Goal: Information Seeking & Learning: Understand process/instructions

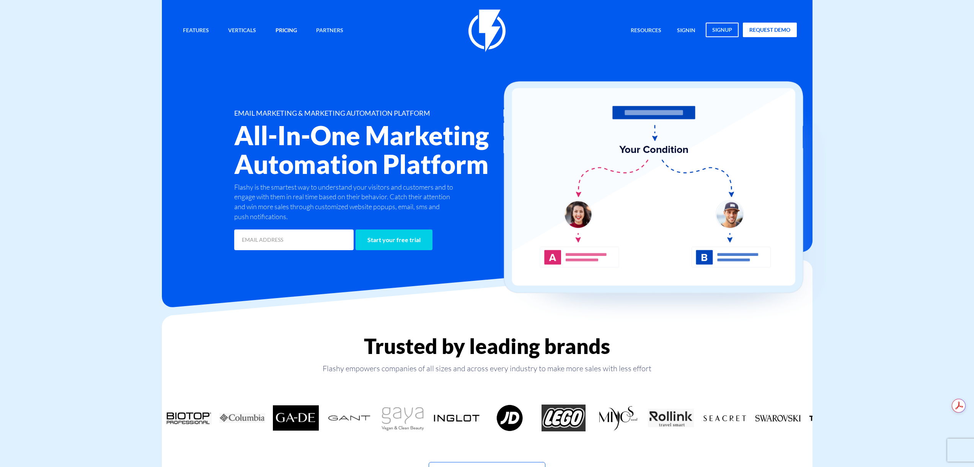
click at [291, 25] on link "Pricing" at bounding box center [286, 31] width 33 height 16
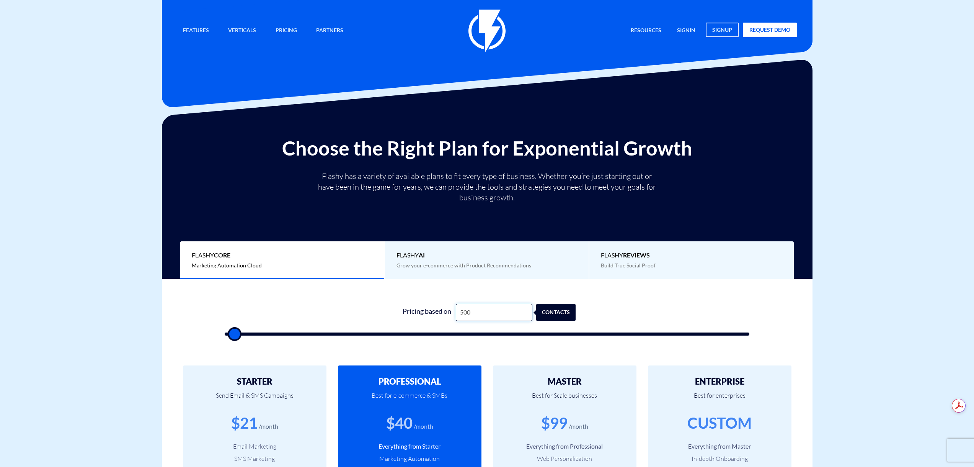
click at [465, 310] on input "500" at bounding box center [494, 312] width 77 height 17
type input "5"
type input "500"
type input "57"
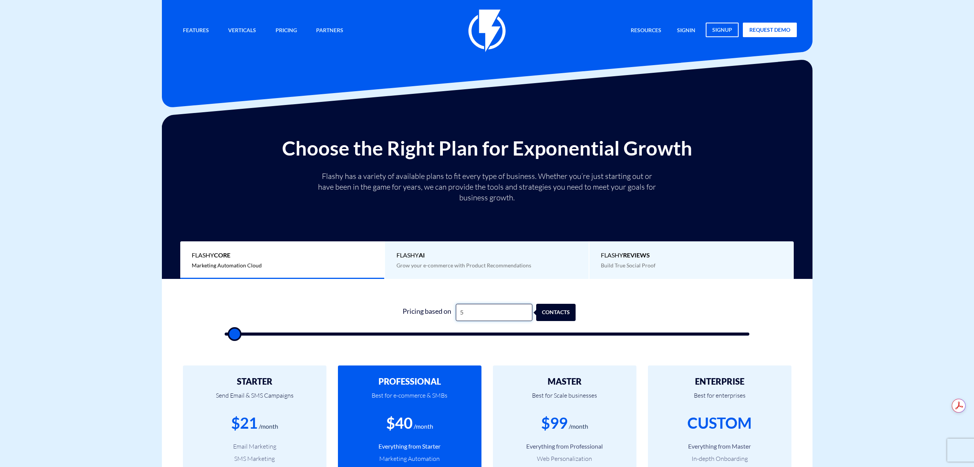
type input "500"
type input "570"
type input "500"
type input "5,700"
type input "5500"
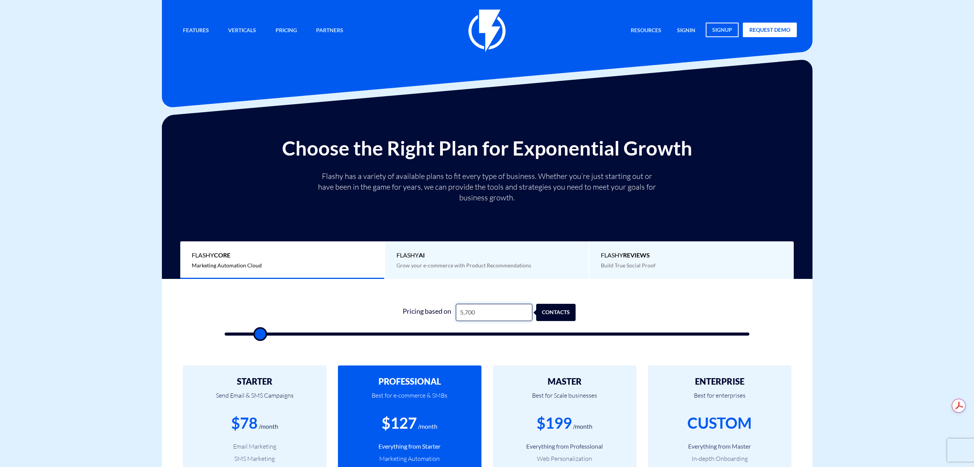
type input "57,000"
type input "57000"
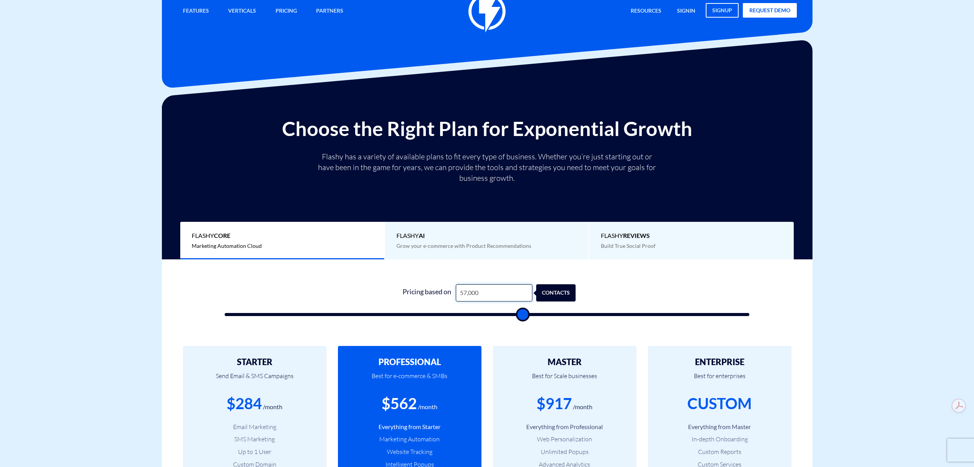
scroll to position [38, 0]
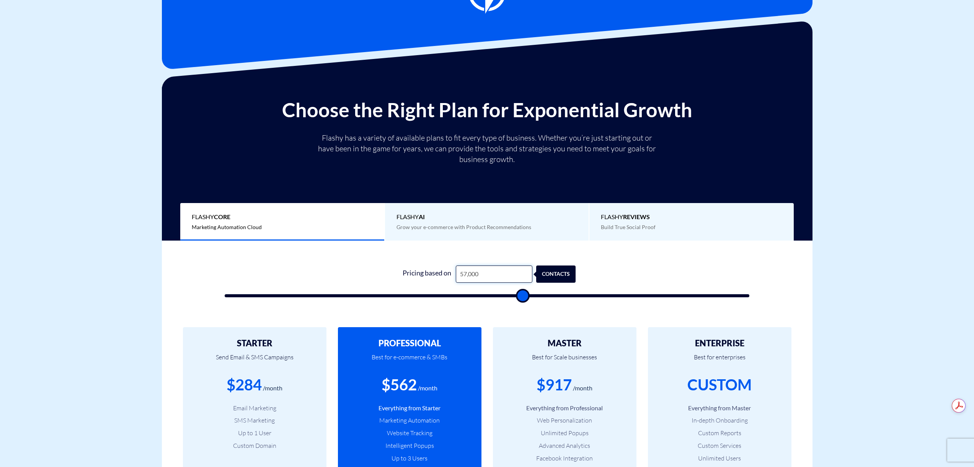
click at [506, 272] on input "57,000" at bounding box center [494, 273] width 77 height 17
type input "2"
type input "500"
type input "20"
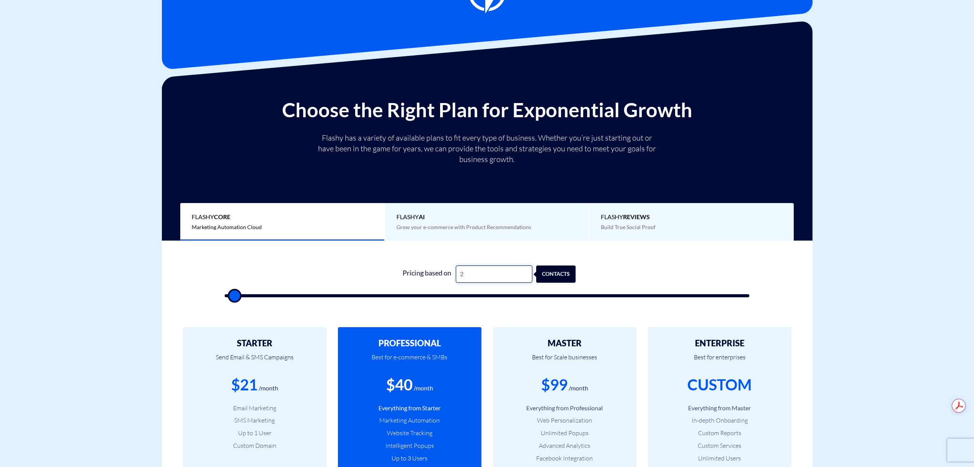
type input "500"
type input "200"
type input "500"
type input "2,000"
type input "2000"
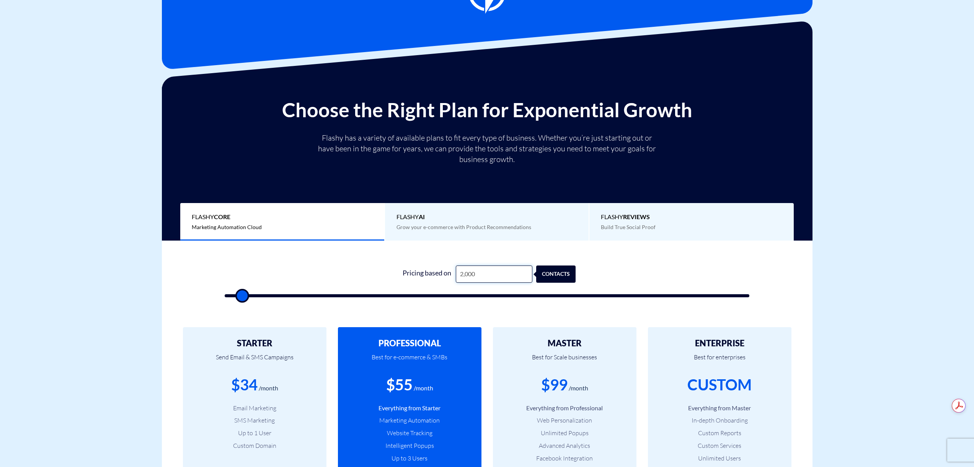
type input "20,000"
type input "20000"
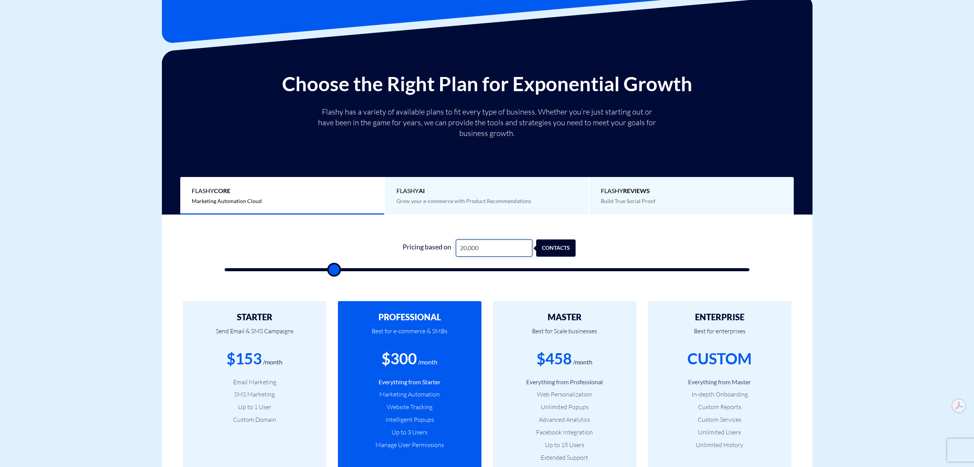
scroll to position [77, 0]
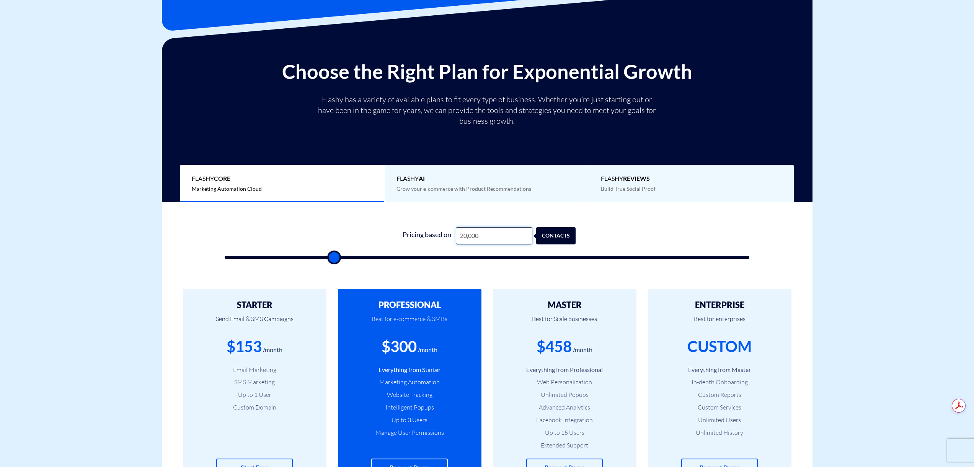
type input "20,000"
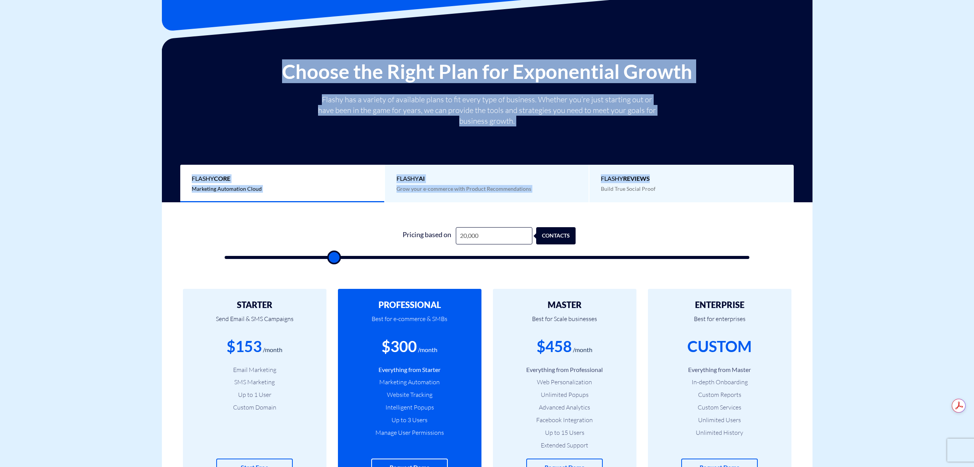
drag, startPoint x: 264, startPoint y: 62, endPoint x: 657, endPoint y: 140, distance: 400.8
click at [657, 140] on div "Choose the Right Plan for Exponential Growth Flashy has a variety of available …" at bounding box center [487, 131] width 639 height 142
click at [658, 140] on div "Choose the Right Plan for Exponential Growth Flashy has a variety of available …" at bounding box center [487, 131] width 639 height 142
drag, startPoint x: 271, startPoint y: 62, endPoint x: 803, endPoint y: 137, distance: 537.7
click at [803, 137] on div "Choose the Right Plan for Exponential Growth Flashy has a variety of available …" at bounding box center [487, 131] width 639 height 142
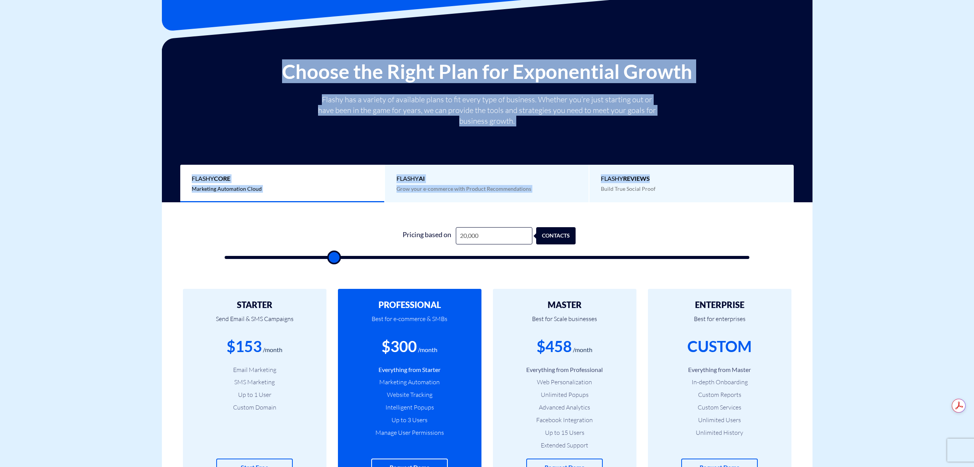
click at [803, 137] on div "Choose the Right Plan for Exponential Growth Flashy has a variety of available …" at bounding box center [487, 131] width 639 height 142
drag, startPoint x: 271, startPoint y: 68, endPoint x: 587, endPoint y: 127, distance: 322.1
click at [587, 127] on div "Choose the Right Plan for Exponential Growth Flashy has a variety of available …" at bounding box center [487, 131] width 639 height 142
drag, startPoint x: 254, startPoint y: 60, endPoint x: 617, endPoint y: 134, distance: 370.7
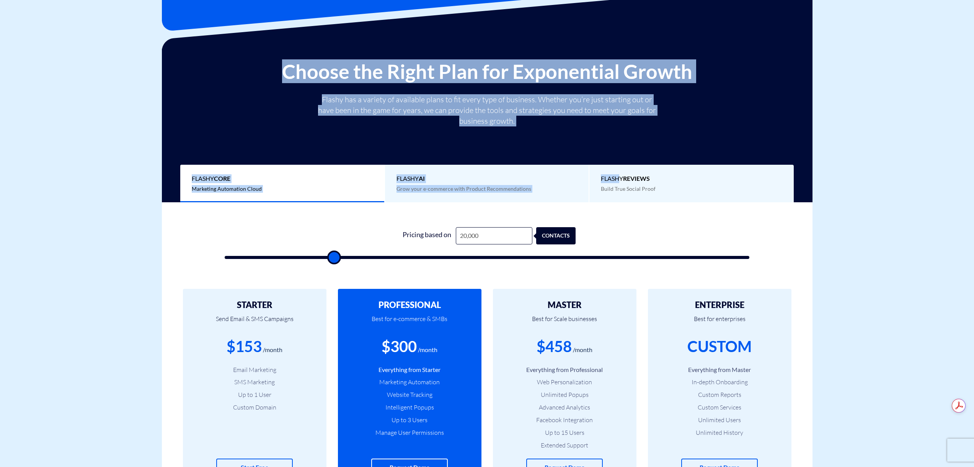
click at [617, 134] on div "Choose the Right Plan for Exponential Growth Flashy has a variety of available …" at bounding box center [487, 125] width 651 height 153
click at [617, 134] on div "Choose the Right Plan for Exponential Growth Flashy has a variety of available …" at bounding box center [487, 131] width 639 height 142
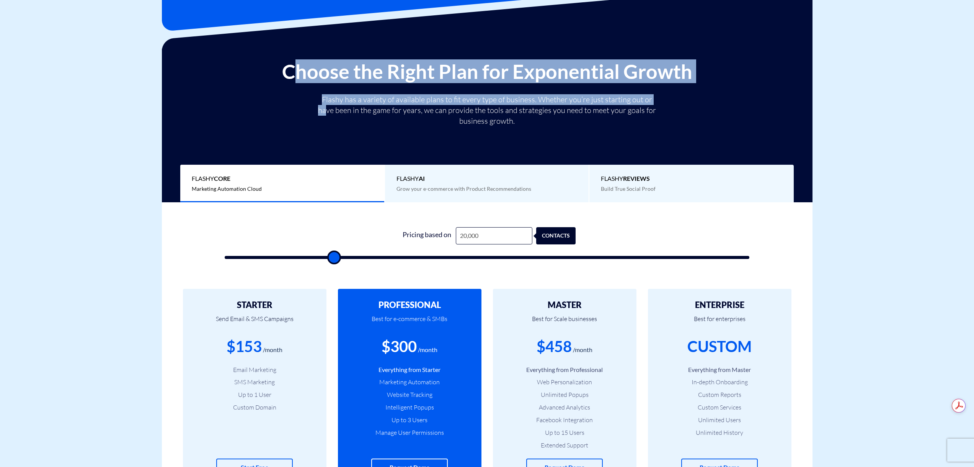
drag, startPoint x: 292, startPoint y: 65, endPoint x: 669, endPoint y: 103, distance: 378.9
click at [665, 104] on div "Choose the Right Plan for Exponential Growth Flashy has a variety of available …" at bounding box center [487, 131] width 639 height 142
click at [669, 103] on div "Choose the Right Plan for Exponential Growth Flashy has a variety of available …" at bounding box center [487, 131] width 639 height 142
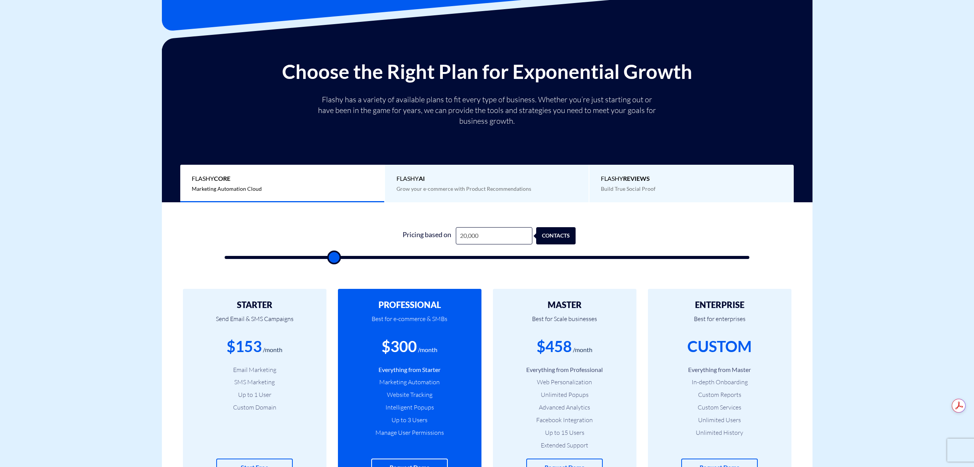
click at [619, 131] on div "Choose the Right Plan for Exponential Growth Flashy has a variety of available …" at bounding box center [487, 131] width 639 height 142
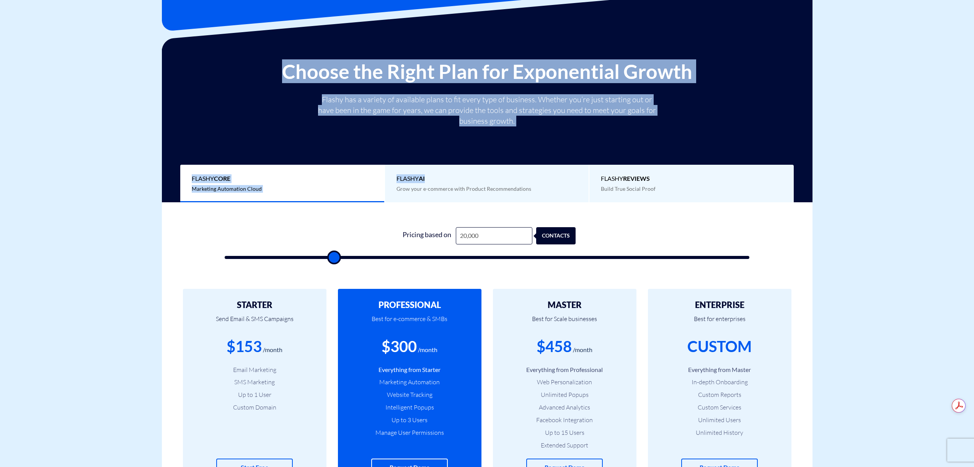
drag, startPoint x: 325, startPoint y: 88, endPoint x: 588, endPoint y: 128, distance: 266.4
click at [588, 128] on div "Choose the Right Plan for Exponential Growth Flashy has a variety of available …" at bounding box center [487, 131] width 639 height 142
drag, startPoint x: 265, startPoint y: 63, endPoint x: 795, endPoint y: 217, distance: 551.6
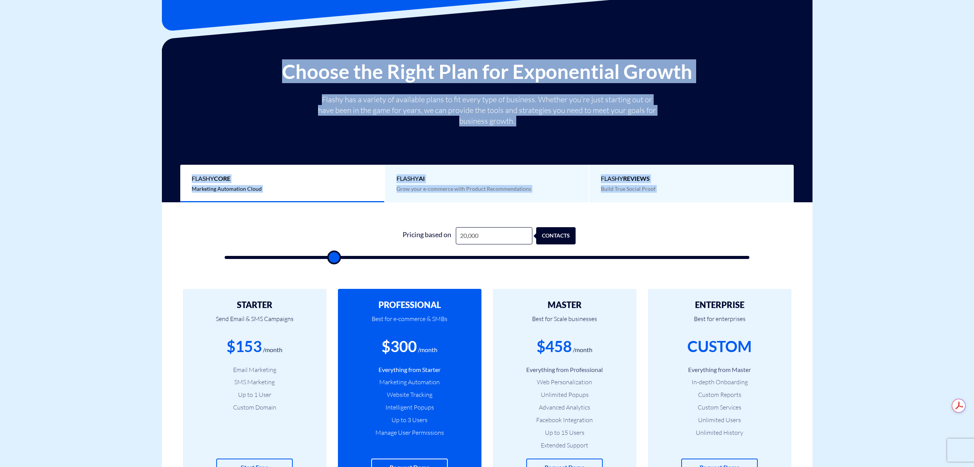
click at [795, 217] on div "0 Pricing based on 20,000 contacts" at bounding box center [487, 237] width 662 height 71
drag, startPoint x: 270, startPoint y: 70, endPoint x: 709, endPoint y: 205, distance: 459.3
click at [710, 205] on div "0 Pricing based on 20,000 contacts" at bounding box center [487, 237] width 552 height 71
drag, startPoint x: 277, startPoint y: 74, endPoint x: 701, endPoint y: 207, distance: 444.4
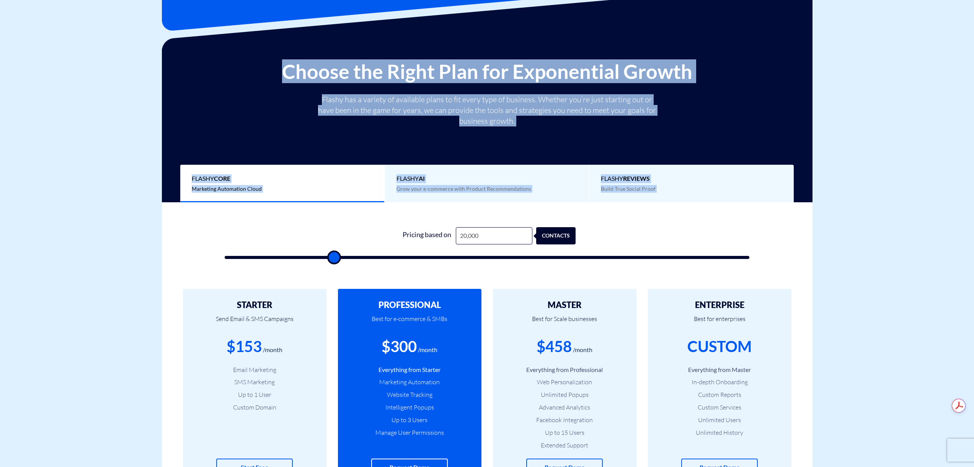
click at [701, 207] on div "0 Pricing based on 20,000 contacts" at bounding box center [487, 237] width 552 height 71
drag, startPoint x: 275, startPoint y: 69, endPoint x: 784, endPoint y: 206, distance: 527.3
click at [784, 206] on div "0 Pricing based on 20,000 contacts" at bounding box center [487, 237] width 662 height 71
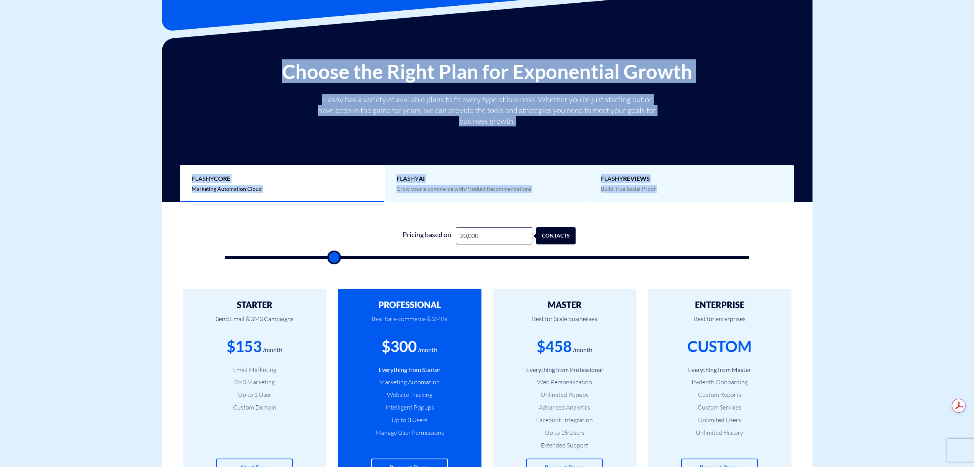
drag, startPoint x: 284, startPoint y: 71, endPoint x: 733, endPoint y: 215, distance: 471.6
click at [733, 215] on div "0 Pricing based on 20,000 contacts" at bounding box center [487, 240] width 540 height 65
drag, startPoint x: 274, startPoint y: 70, endPoint x: 711, endPoint y: 215, distance: 459.9
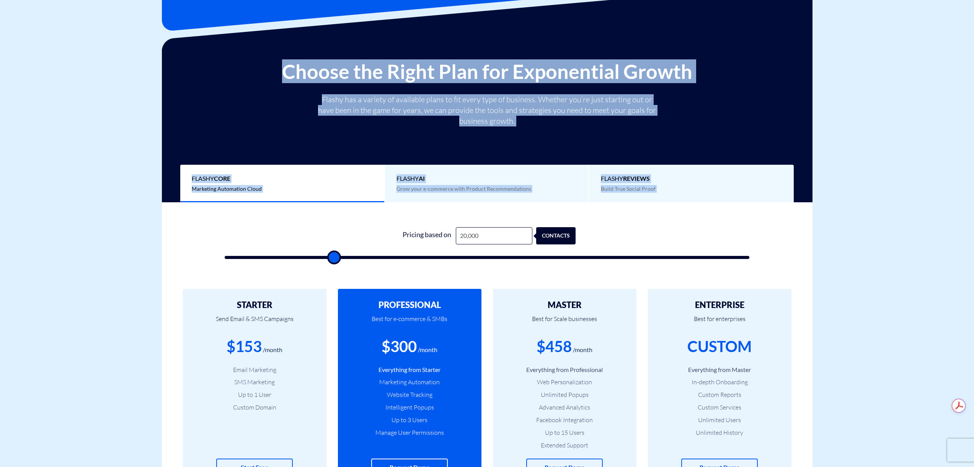
click at [711, 215] on div "0 Pricing based on 20,000 contacts" at bounding box center [487, 240] width 540 height 65
drag, startPoint x: 264, startPoint y: 69, endPoint x: 741, endPoint y: 230, distance: 503.4
click at [741, 230] on form "0 Pricing based on 20,000 contacts" at bounding box center [487, 243] width 525 height 32
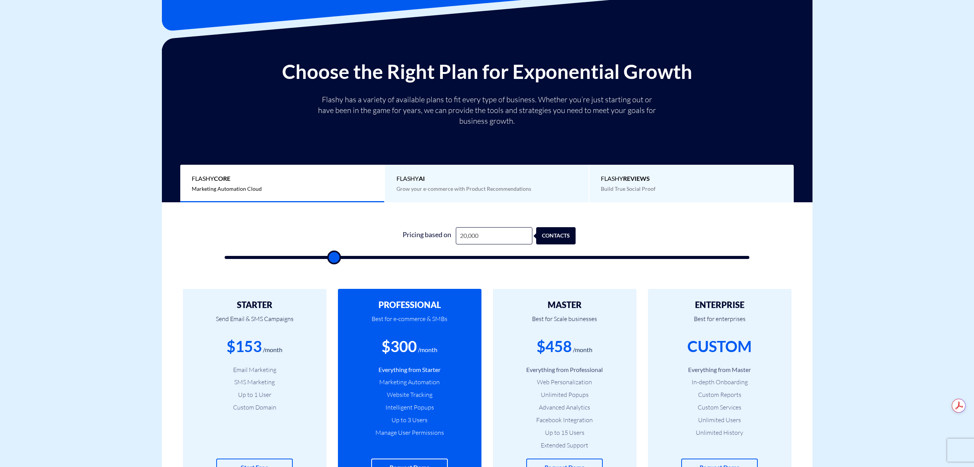
click at [261, 65] on h2 "Choose the Right Plan for Exponential Growth" at bounding box center [487, 71] width 639 height 22
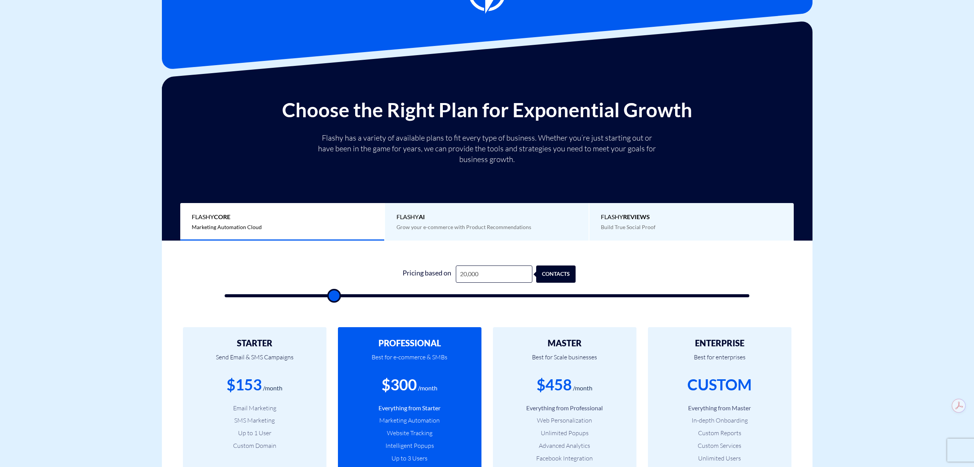
scroll to position [0, 0]
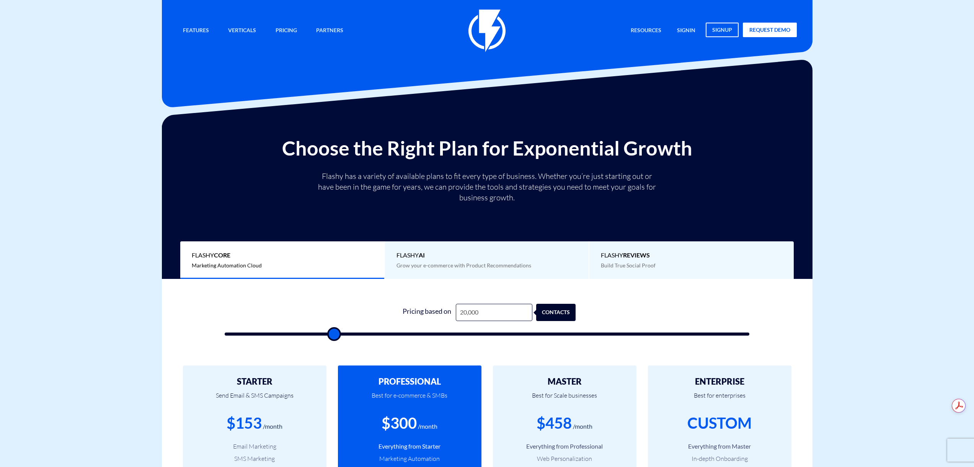
click at [433, 129] on div "Choose the Right Plan for Exponential Growth Flashy has a variety of available …" at bounding box center [487, 202] width 651 height 153
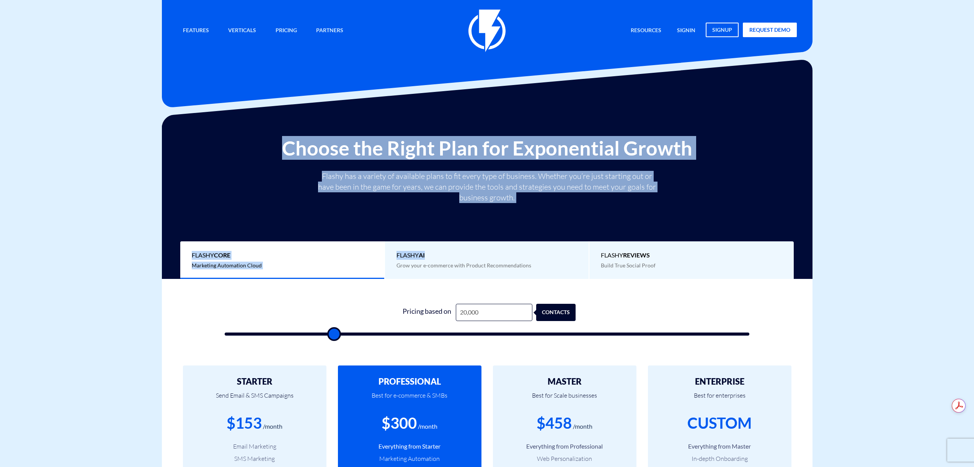
drag, startPoint x: 281, startPoint y: 143, endPoint x: 566, endPoint y: 220, distance: 295.2
click at [566, 220] on div "Choose the Right Plan for Exponential Growth Flashy has a variety of available …" at bounding box center [487, 208] width 639 height 142
click at [569, 214] on div "Choose the Right Plan for Exponential Growth Flashy has a variety of available …" at bounding box center [487, 208] width 639 height 142
drag, startPoint x: 576, startPoint y: 203, endPoint x: 371, endPoint y: 154, distance: 211.7
click at [371, 155] on div "Choose the Right Plan for Exponential Growth Flashy has a variety of available …" at bounding box center [487, 208] width 639 height 142
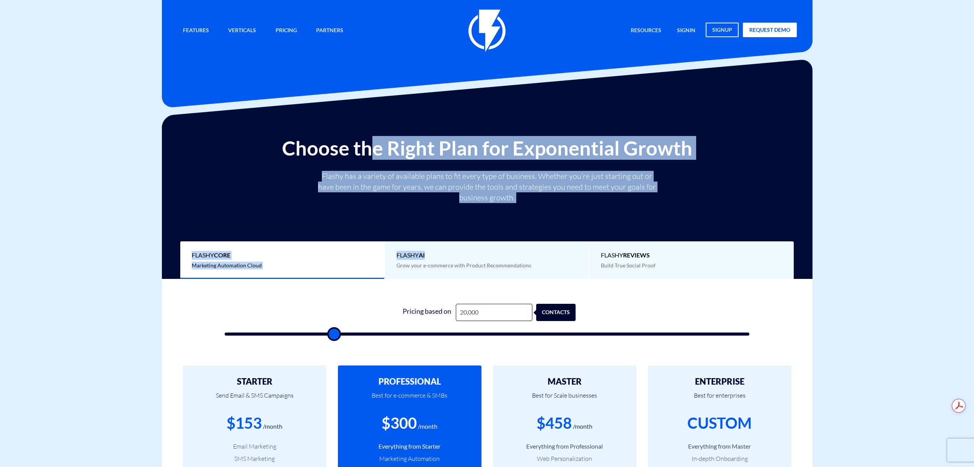
click at [371, 154] on h2 "Choose the Right Plan for Exponential Growth" at bounding box center [487, 148] width 639 height 22
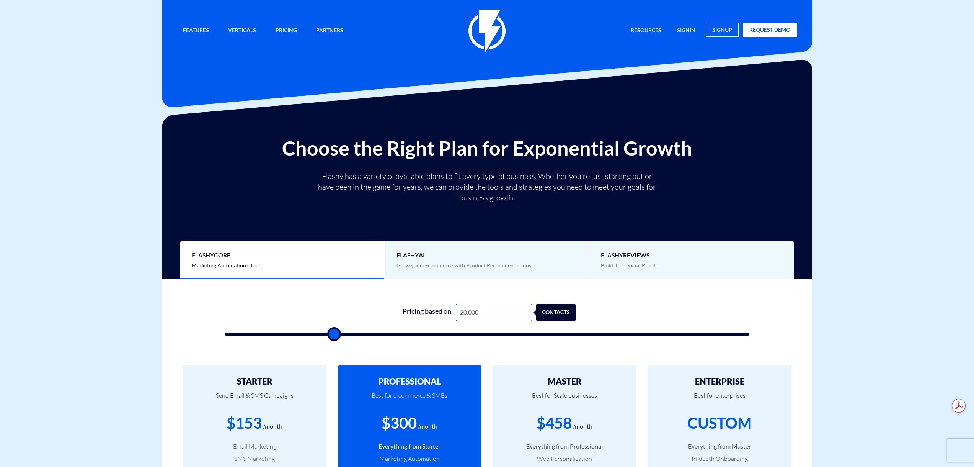
click at [271, 138] on h2 "Choose the Right Plan for Exponential Growth" at bounding box center [487, 148] width 639 height 22
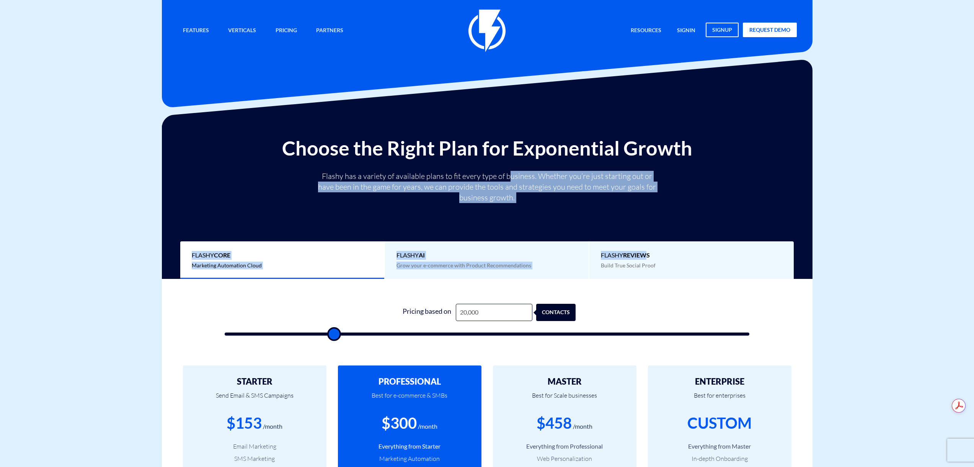
drag, startPoint x: 646, startPoint y: 209, endPoint x: 490, endPoint y: 170, distance: 160.4
click at [490, 170] on div "Choose the Right Plan for Exponential Growth Flashy has a variety of available …" at bounding box center [487, 208] width 639 height 142
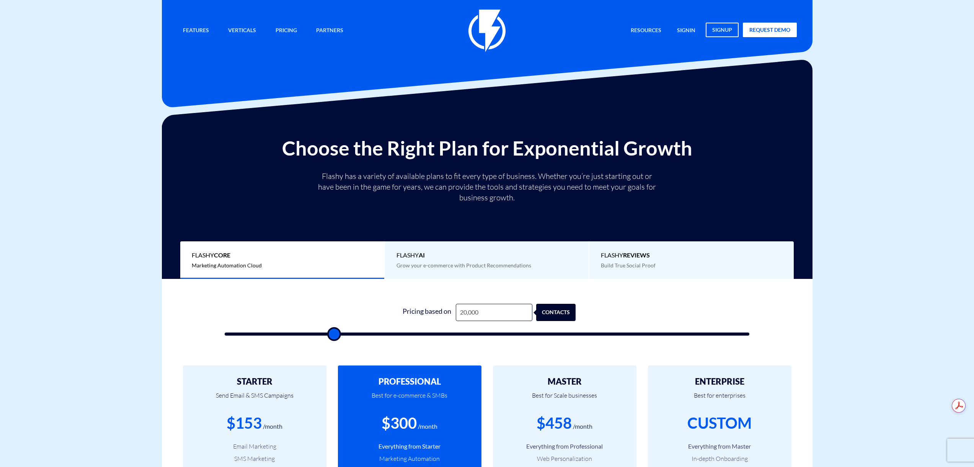
click at [646, 146] on h2 "Choose the Right Plan for Exponential Growth" at bounding box center [487, 148] width 639 height 22
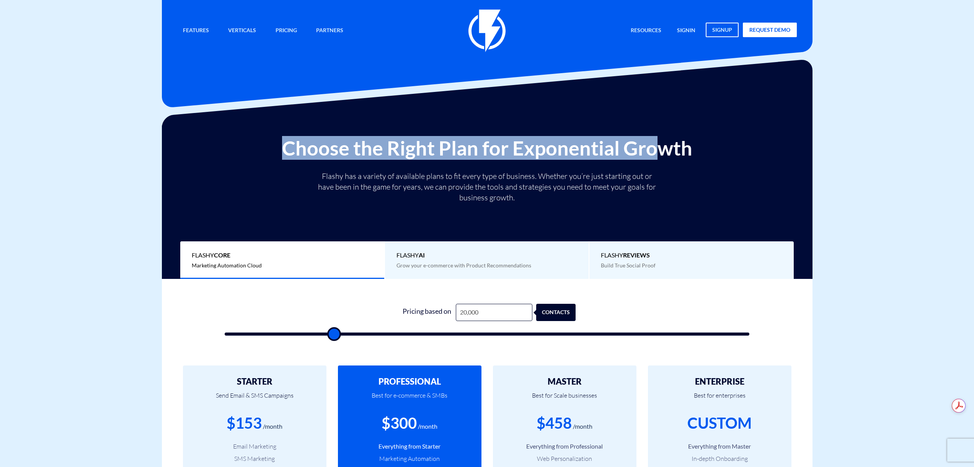
drag, startPoint x: 266, startPoint y: 128, endPoint x: 663, endPoint y: 152, distance: 397.3
click at [663, 152] on div "Choose the Right Plan for Exponential Growth Flashy has a variety of available …" at bounding box center [487, 202] width 651 height 153
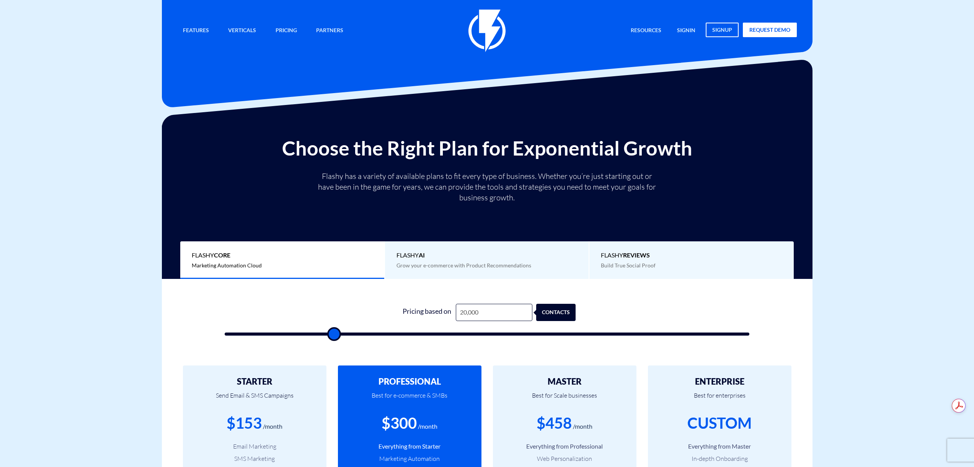
click at [673, 153] on h2 "Choose the Right Plan for Exponential Growth" at bounding box center [487, 148] width 639 height 22
click at [757, 178] on div "Choose the Right Plan for Exponential Growth Flashy has a variety of available …" at bounding box center [487, 208] width 639 height 142
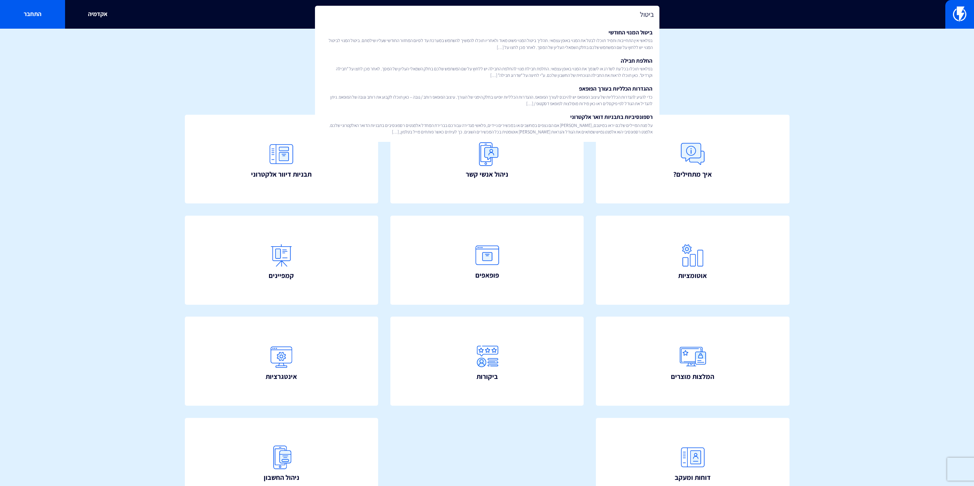
click at [489, 22] on div "ביטול המנוי החודשי בפלאשי אין התחייבות ותמיד תוכלו לבטל את המנוי באופן עצמאי. ת…" at bounding box center [487, 81] width 344 height 121
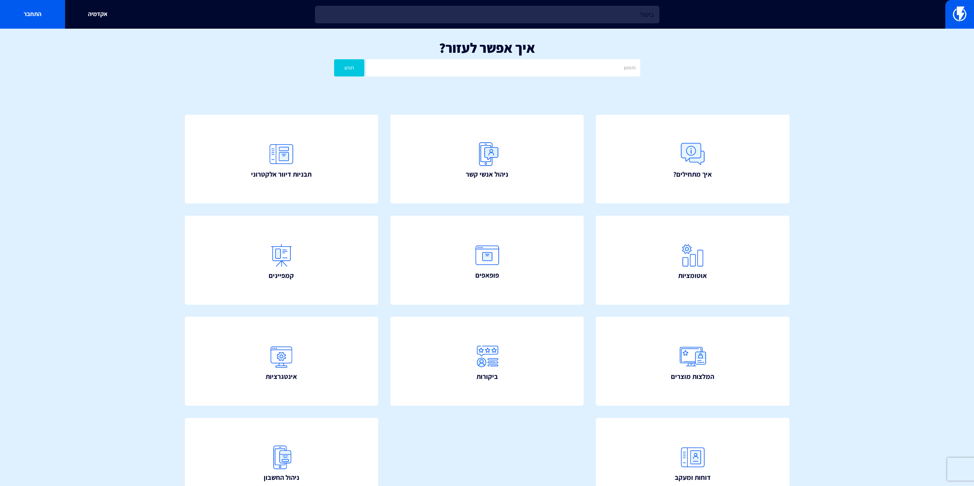
click at [491, 26] on div "ביטול אקדמיה התחבר" at bounding box center [487, 14] width 974 height 29
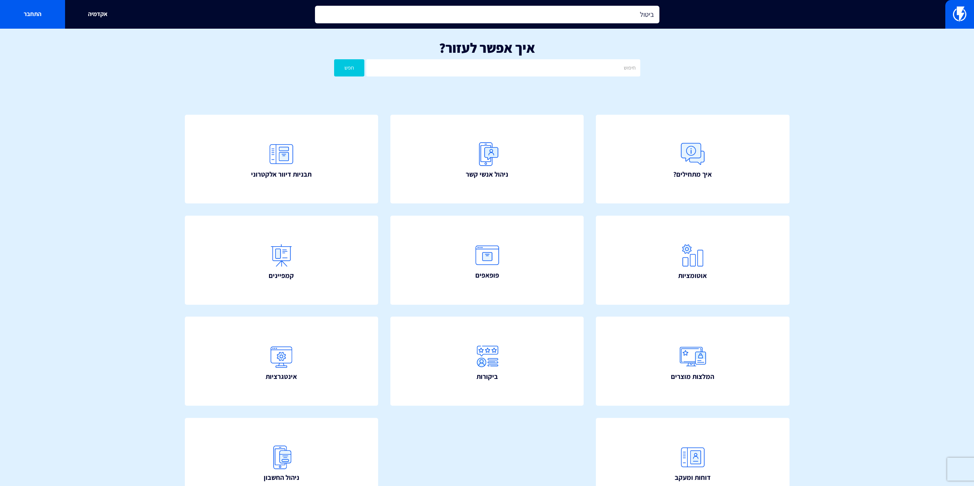
click at [486, 14] on input "ביטול" at bounding box center [487, 15] width 344 height 18
type input "ביטול"
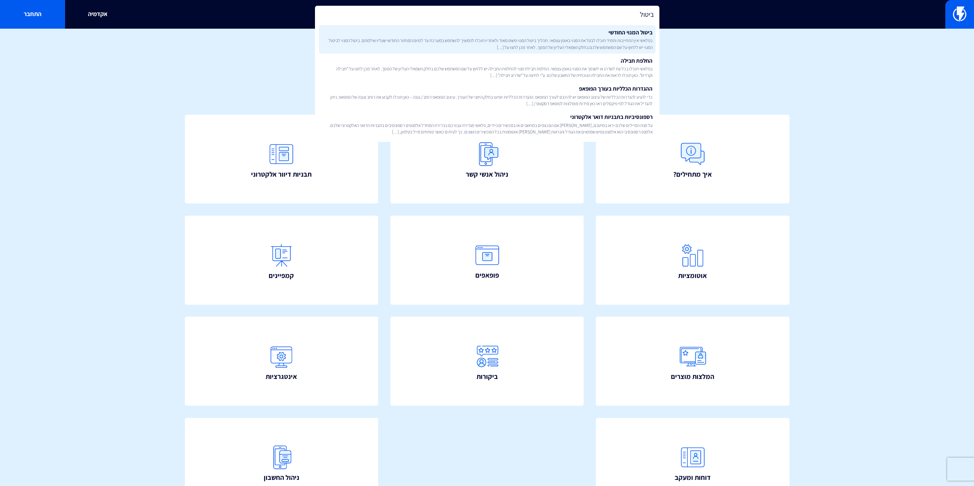
click at [555, 39] on span "בפלאשי אין התחייבות ותמיד תוכלו לבטל את המנוי באופן עצמאי. תהליך ביטול המנוי פש…" at bounding box center [487, 43] width 331 height 13
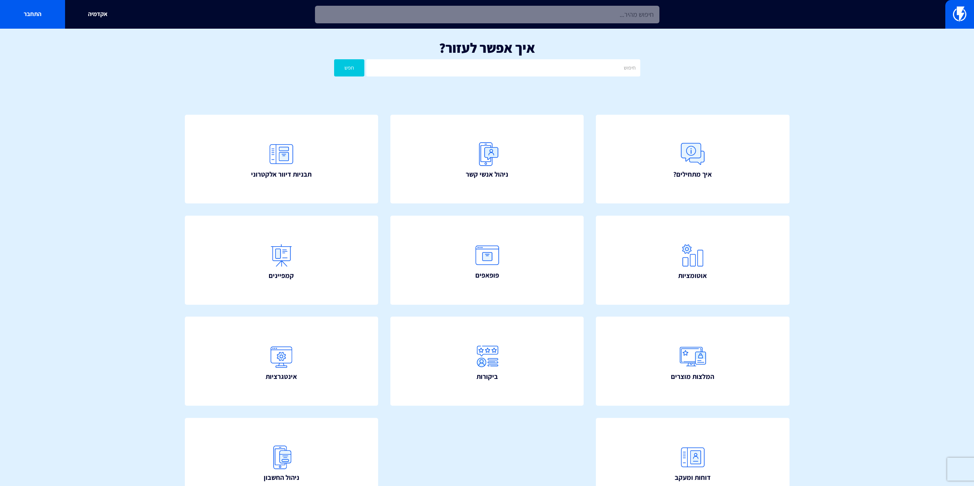
click at [566, 22] on input "text" at bounding box center [487, 15] width 344 height 18
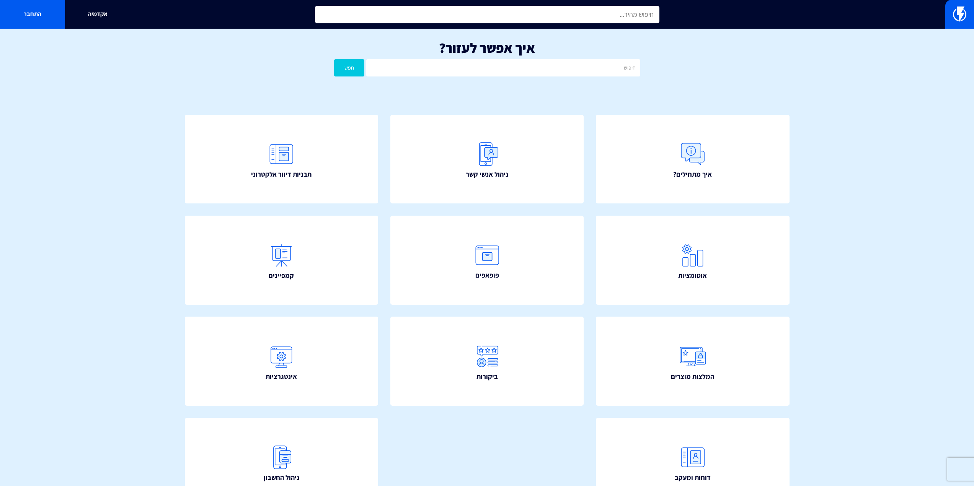
type input "ד"
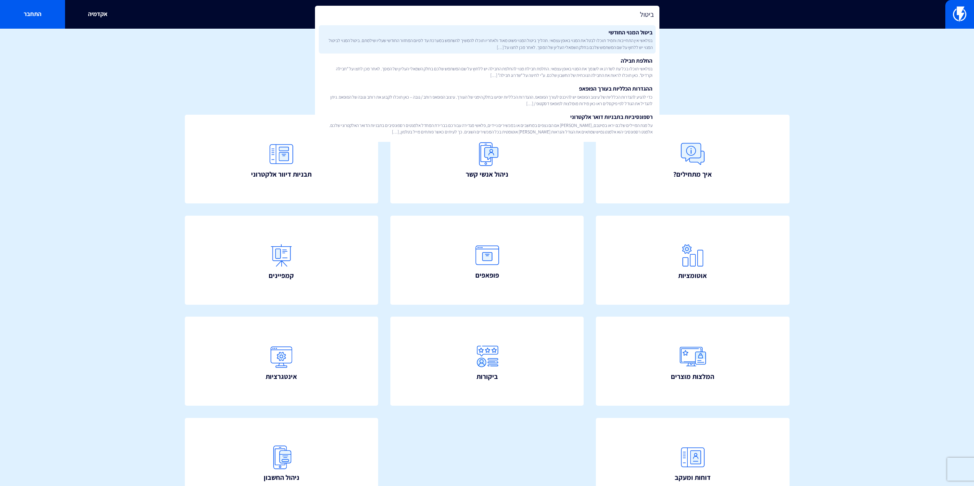
type input "ביטול"
click at [599, 41] on span "בפלאשי אין התחייבות ותמיד תוכלו לבטל את המנוי באופן עצמאי. תהליך ביטול המנוי פש…" at bounding box center [487, 43] width 331 height 13
